Goal: Information Seeking & Learning: Find specific fact

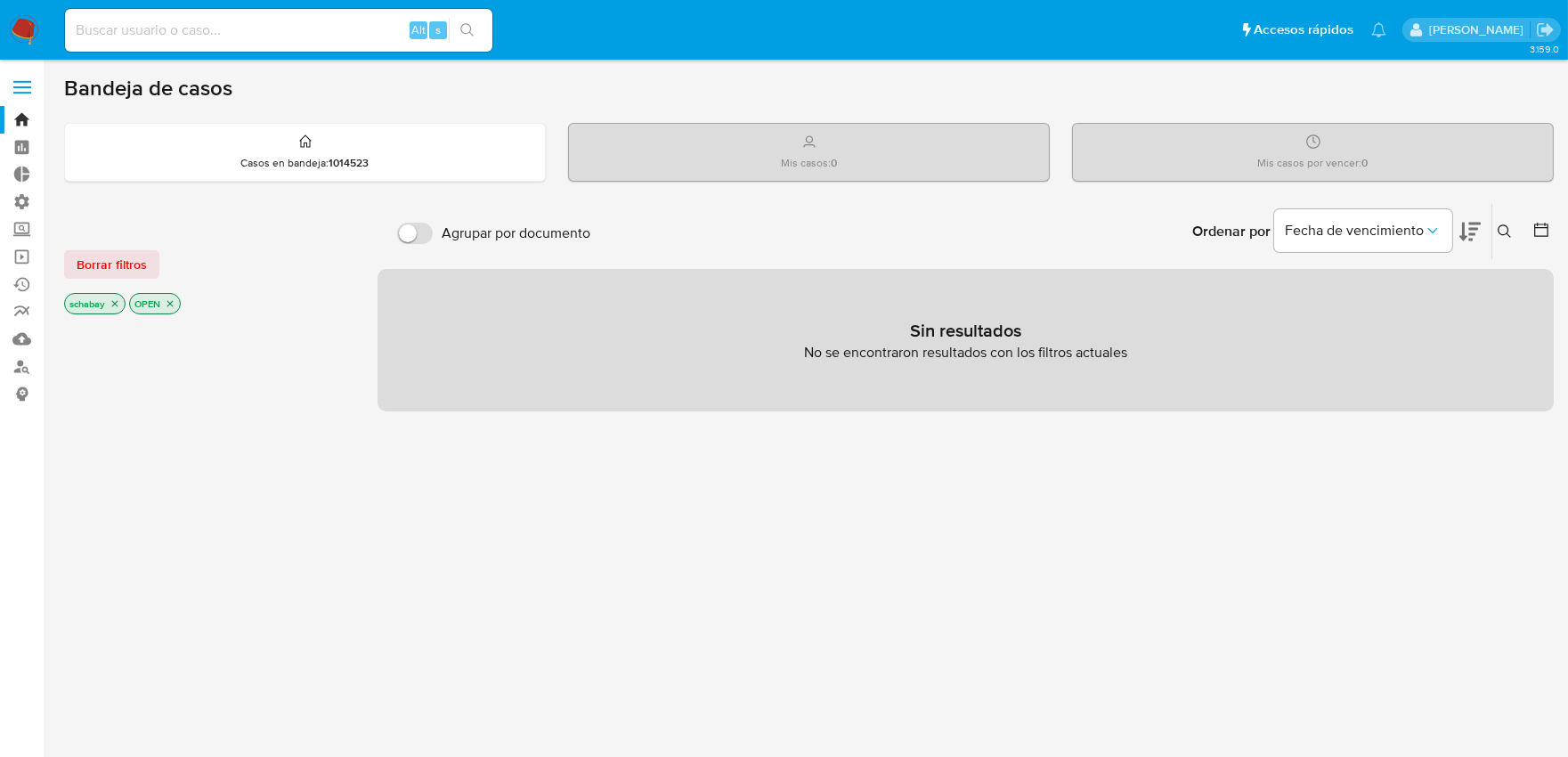
click at [113, 304] on icon "close-filter" at bounding box center [115, 303] width 6 height 6
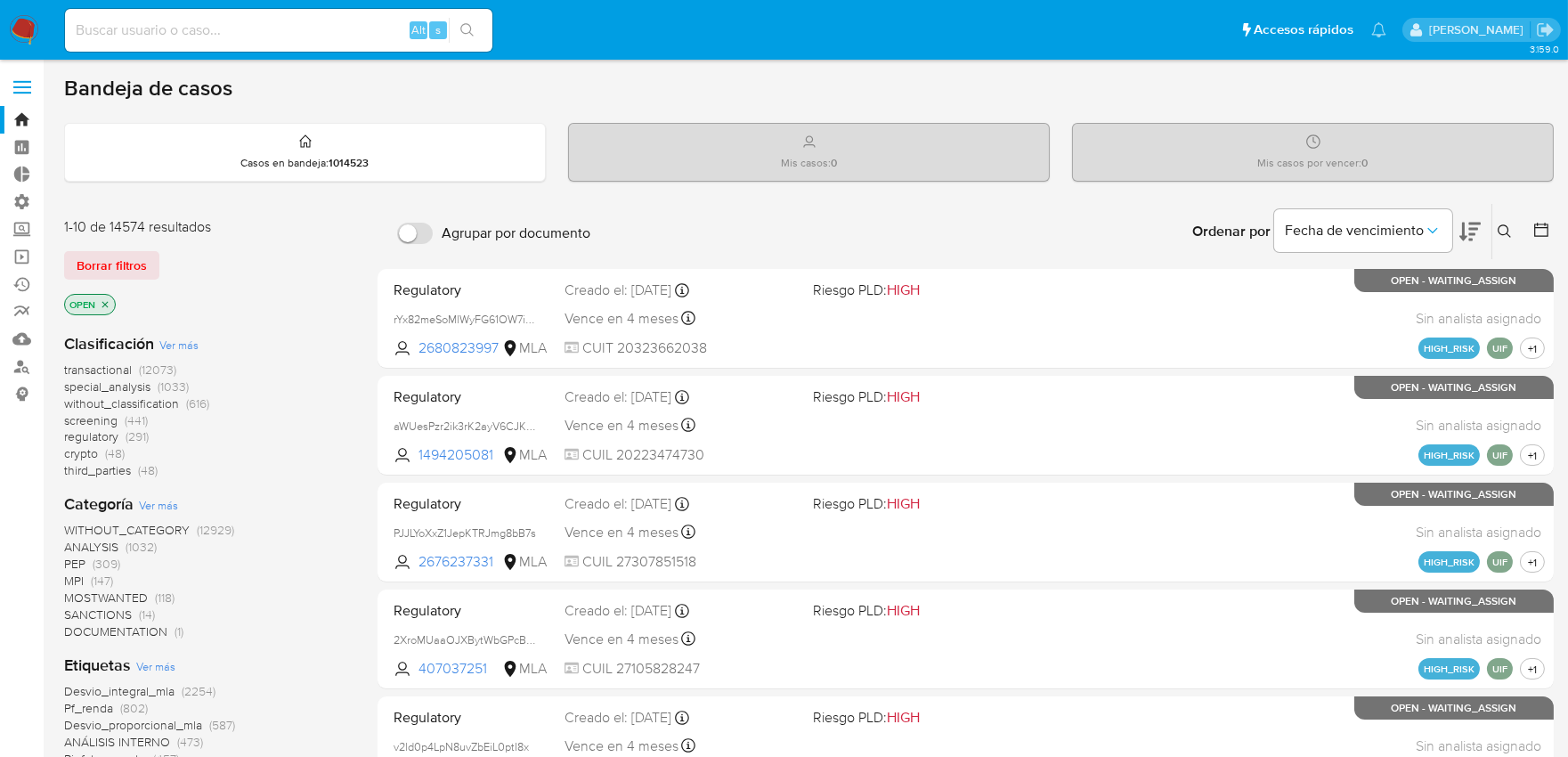
scroll to position [297, 0]
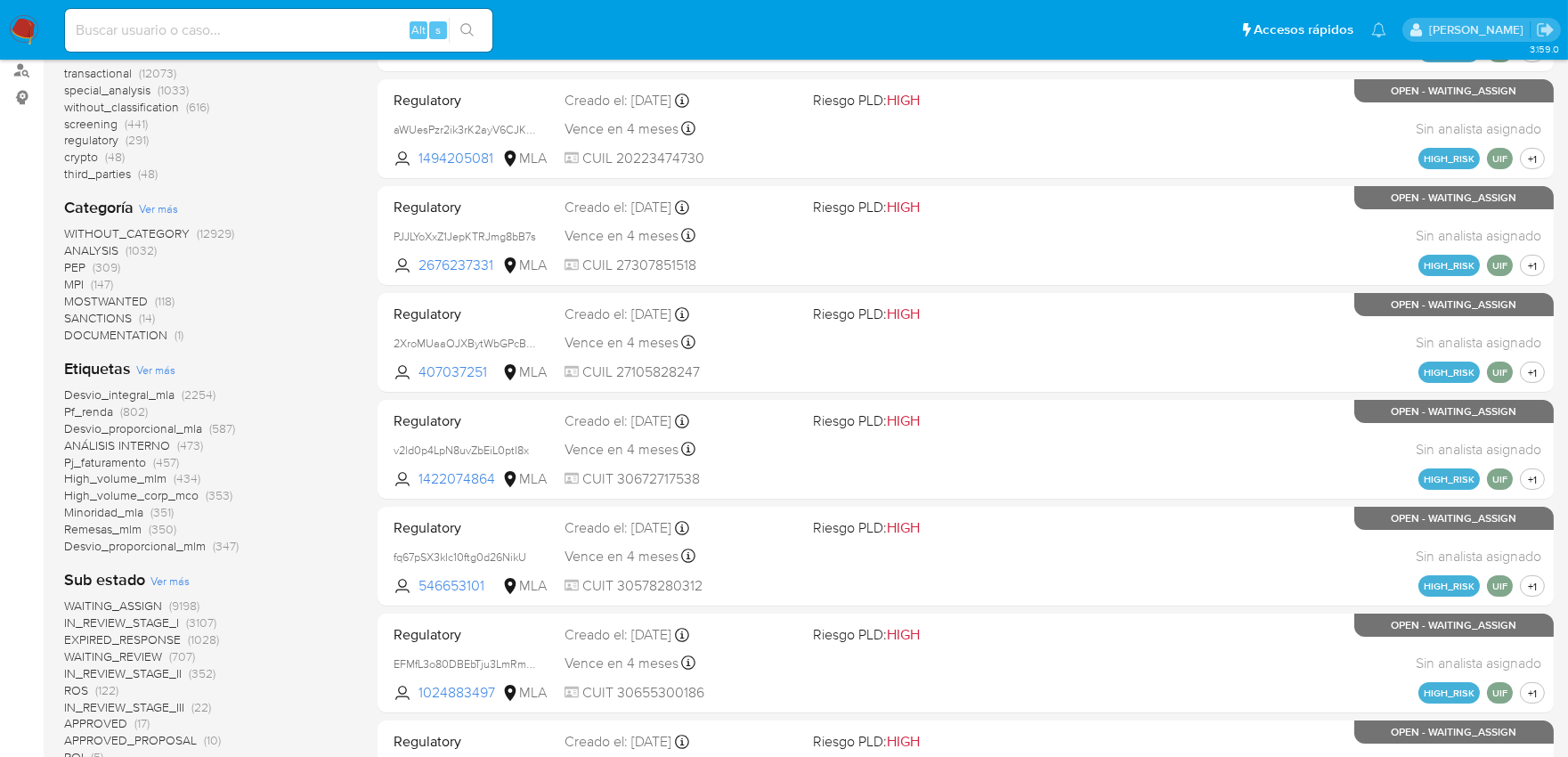
click at [119, 393] on span "Desvio_integral_mla" at bounding box center [119, 394] width 110 height 17
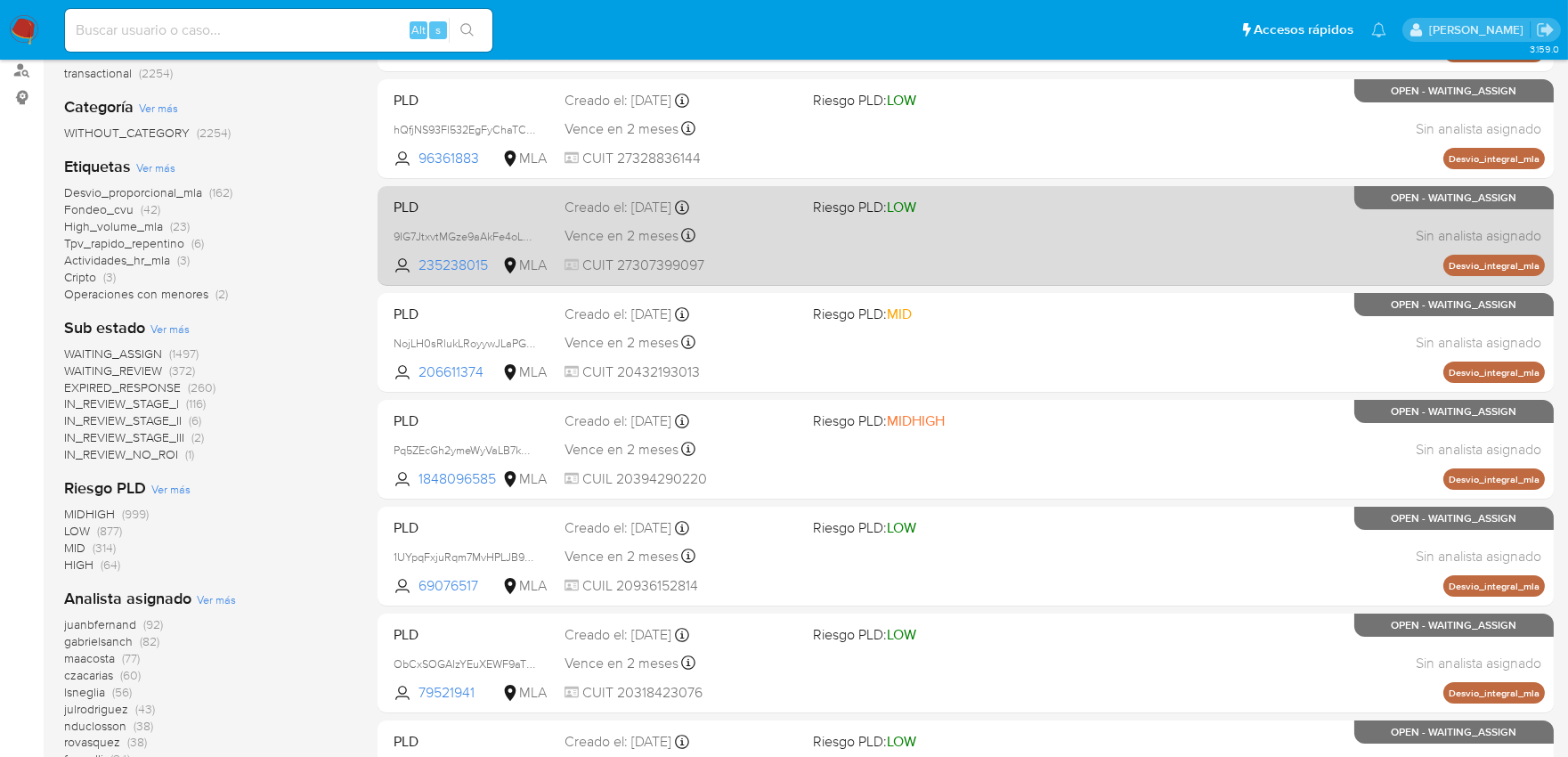
click at [597, 223] on div "Vence en 2 meses Vence el 29/11/2025 03:37:45" at bounding box center [681, 235] width 234 height 24
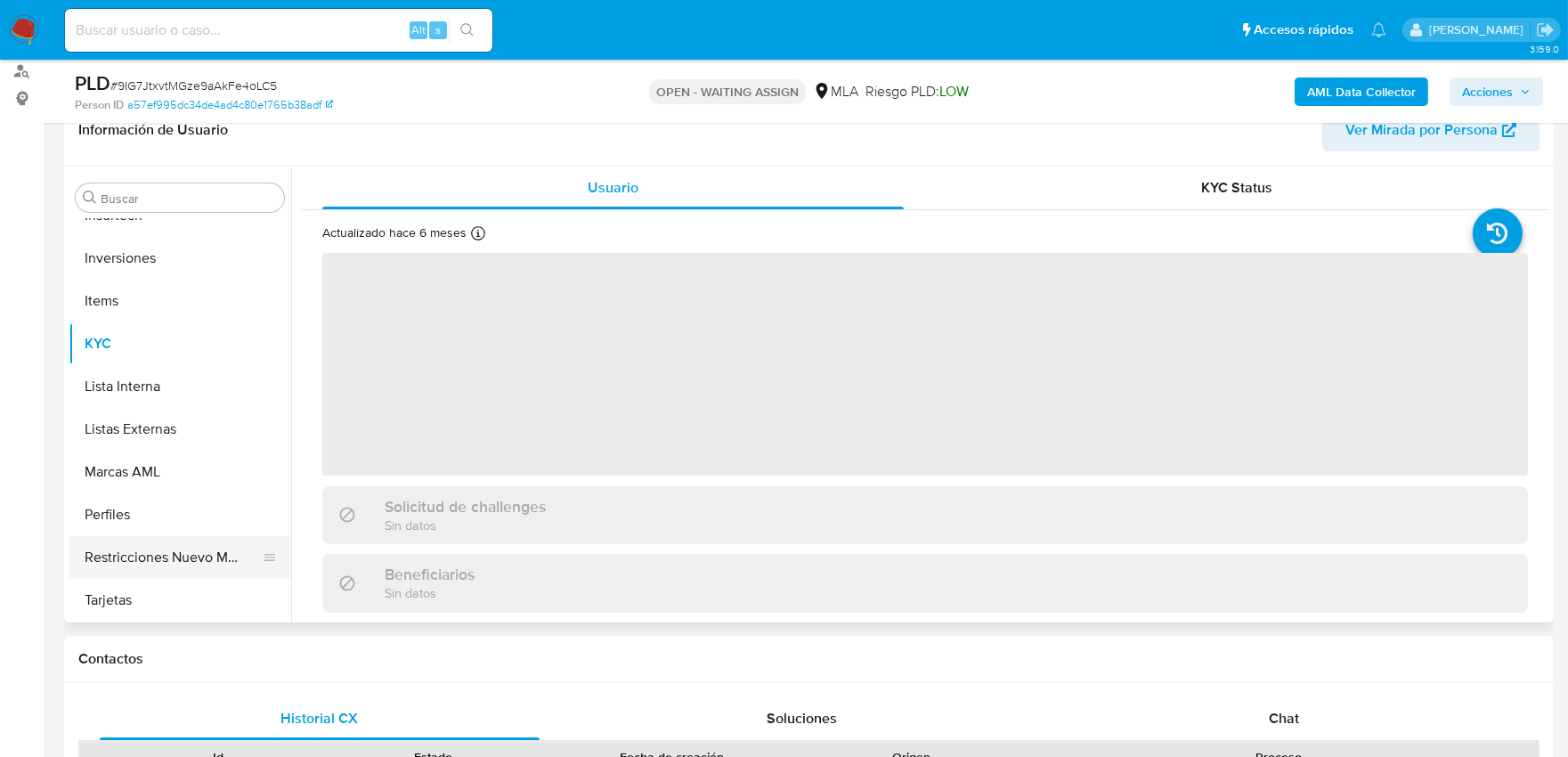
scroll to position [297, 0]
select select "10"
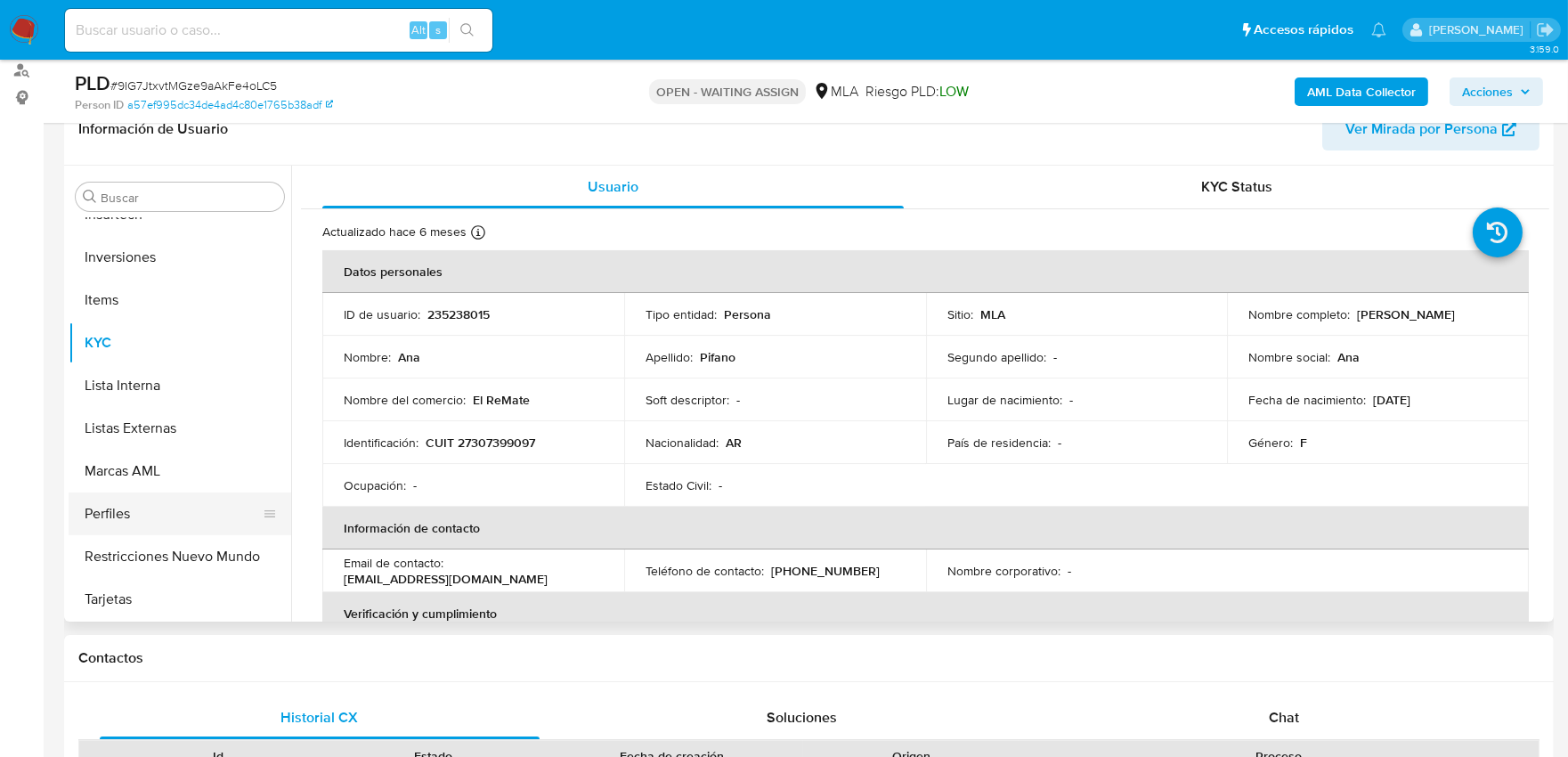
click at [158, 514] on button "Perfiles" at bounding box center [173, 514] width 209 height 43
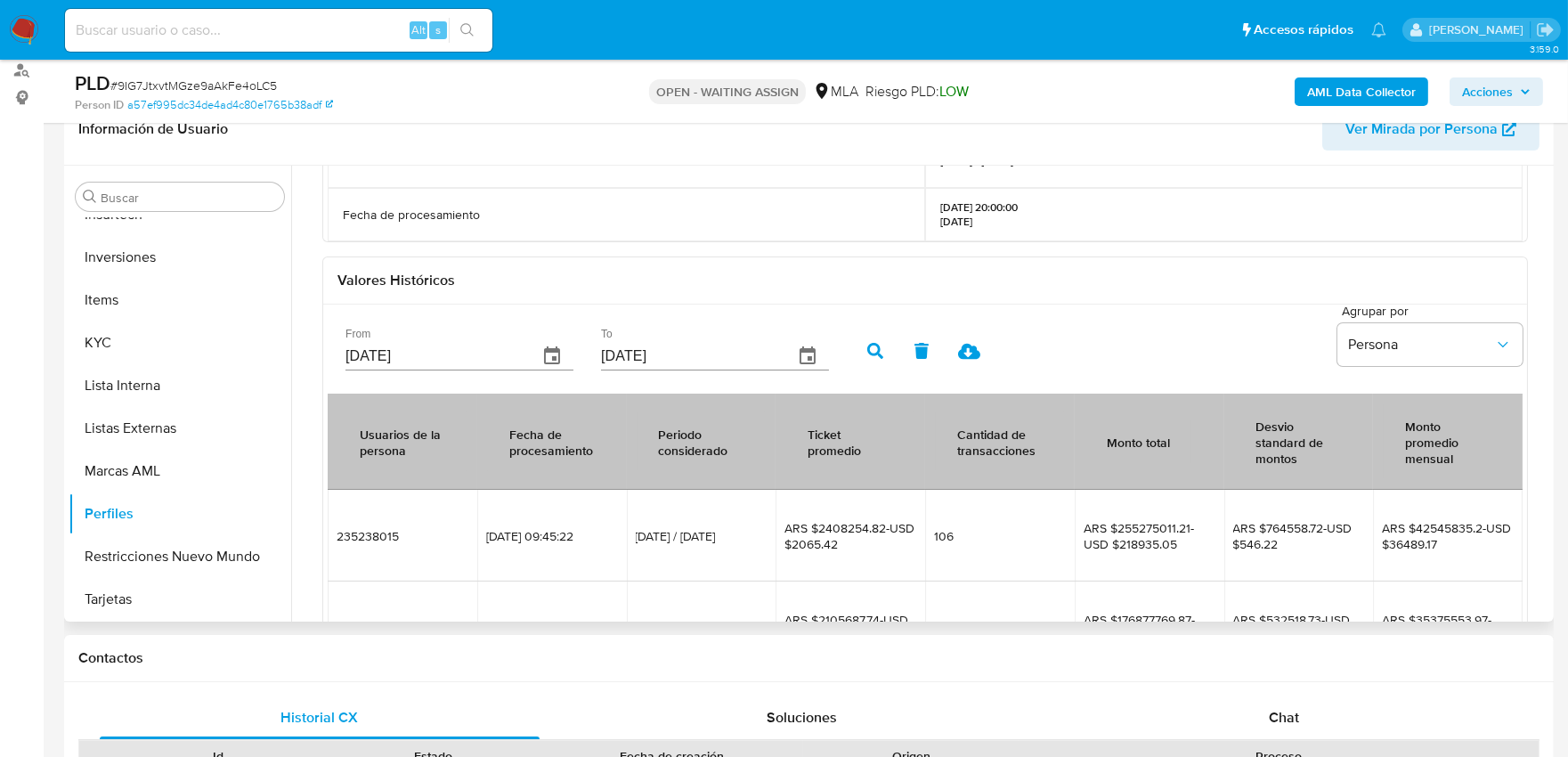
scroll to position [386, 0]
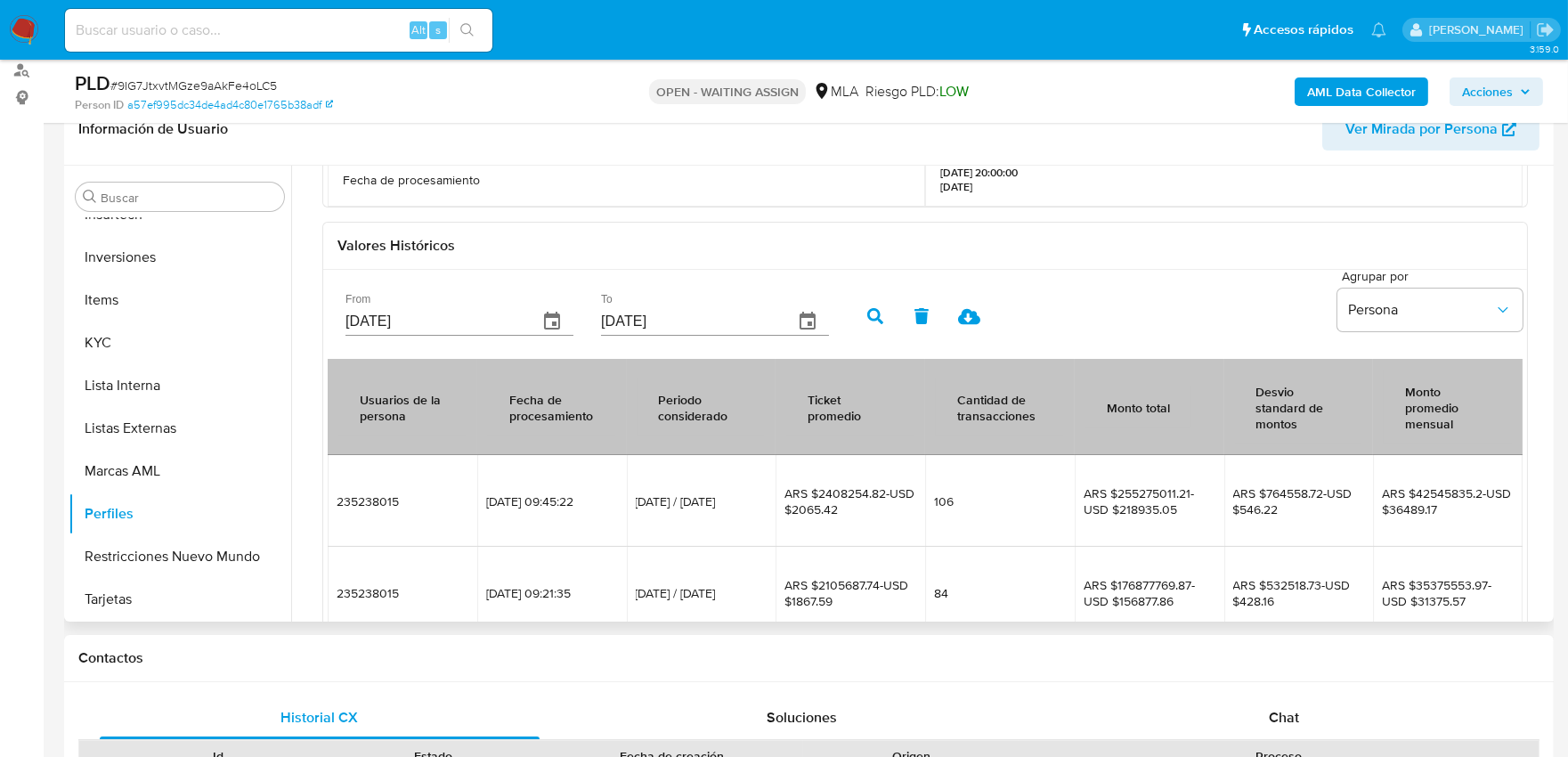
click at [825, 421] on div "Ticket promedio" at bounding box center [851, 407] width 129 height 59
click at [1449, 434] on div "Monto promedio mensual" at bounding box center [1449, 406] width 129 height 74
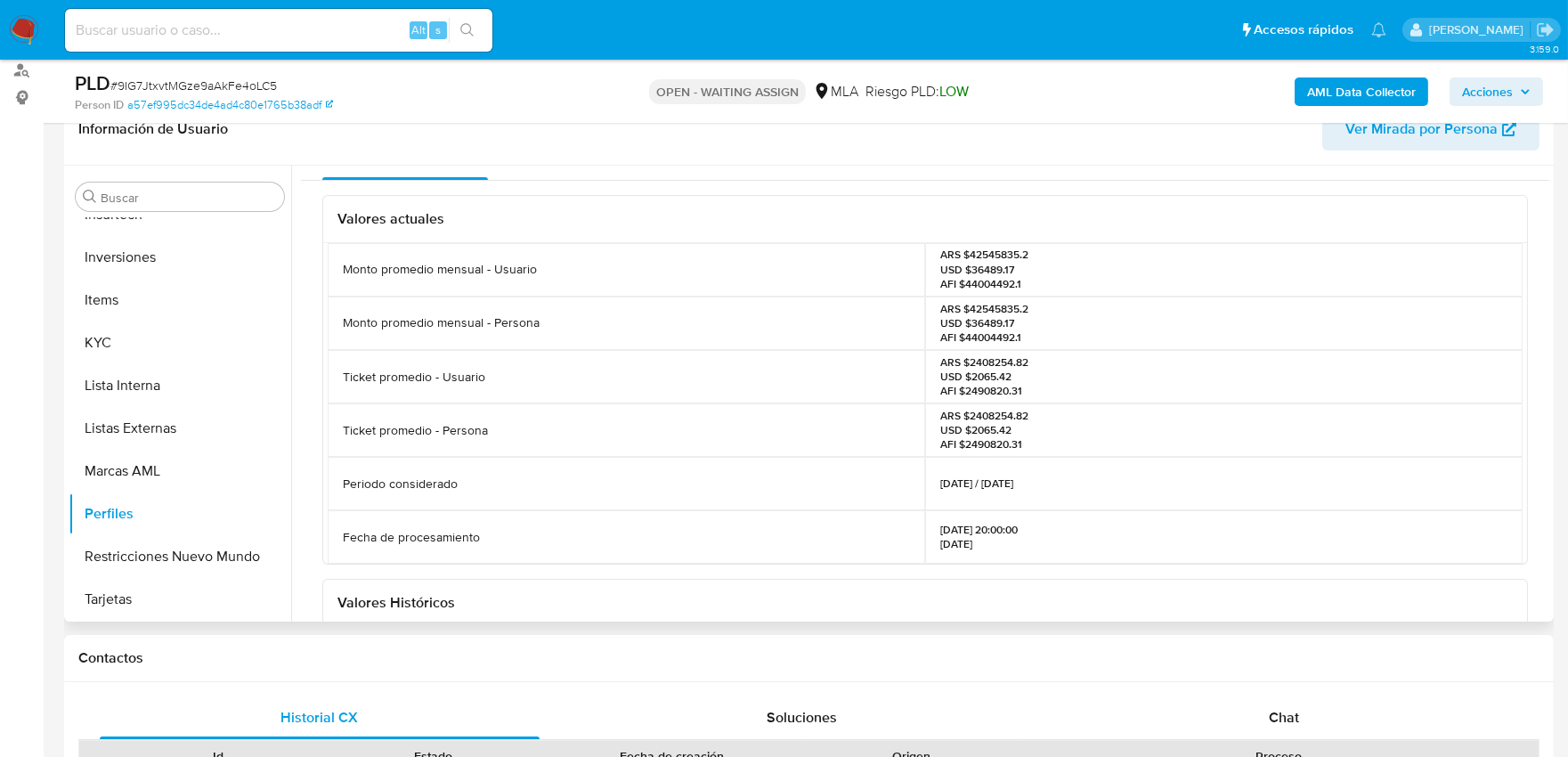
scroll to position [0, 0]
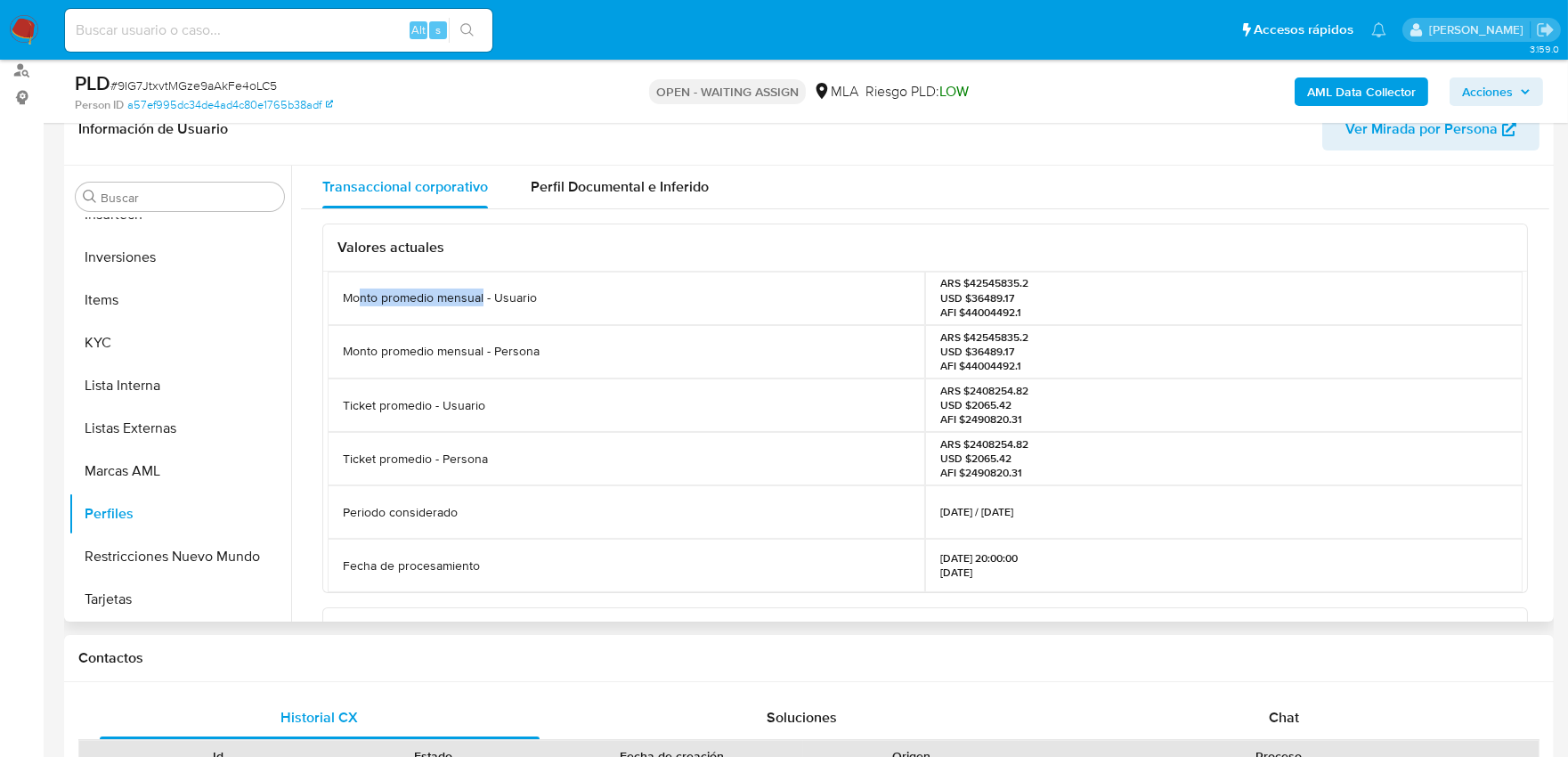
drag, startPoint x: 358, startPoint y: 296, endPoint x: 483, endPoint y: 292, distance: 125.1
click at [483, 292] on p "Monto promedio mensual - Usuario" at bounding box center [439, 298] width 194 height 17
click at [383, 300] on p "Monto promedio mensual - Usuario" at bounding box center [439, 298] width 194 height 17
drag, startPoint x: 351, startPoint y: 304, endPoint x: 442, endPoint y: 304, distance: 91.0
click at [442, 304] on p "Monto promedio mensual - Usuario" at bounding box center [439, 298] width 194 height 17
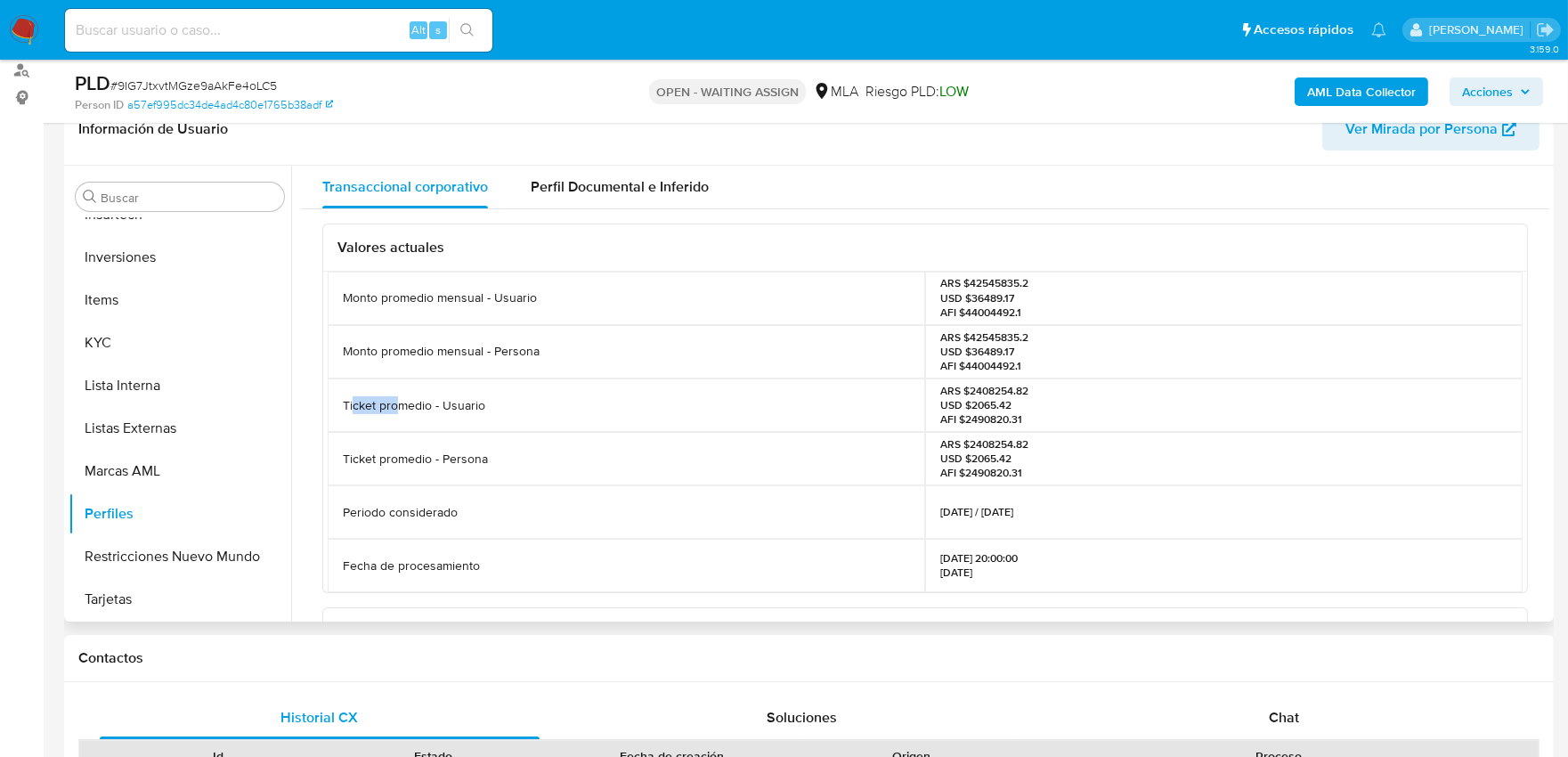
drag, startPoint x: 353, startPoint y: 406, endPoint x: 401, endPoint y: 406, distance: 48.0
click at [401, 406] on p "Ticket promedio - Usuario" at bounding box center [414, 405] width 142 height 17
